Goal: Task Accomplishment & Management: Use online tool/utility

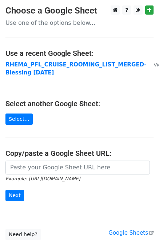
scroll to position [51, 0]
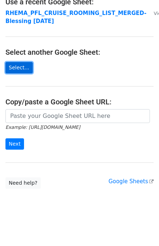
click at [15, 70] on link "Select..." at bounding box center [18, 67] width 27 height 11
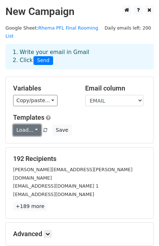
click at [34, 124] on link "Load..." at bounding box center [27, 129] width 28 height 11
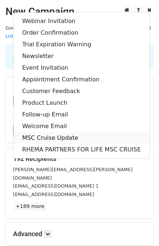
click at [44, 132] on link "MSC Cruise Update" at bounding box center [81, 138] width 136 height 12
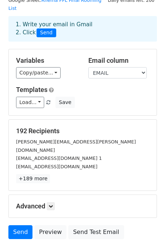
scroll to position [29, 0]
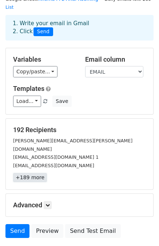
click at [21, 173] on link "+189 more" at bounding box center [30, 177] width 34 height 9
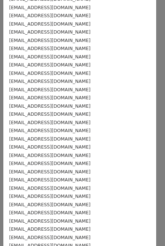
scroll to position [292, 0]
